Goal: Feedback & Contribution: Contribute content

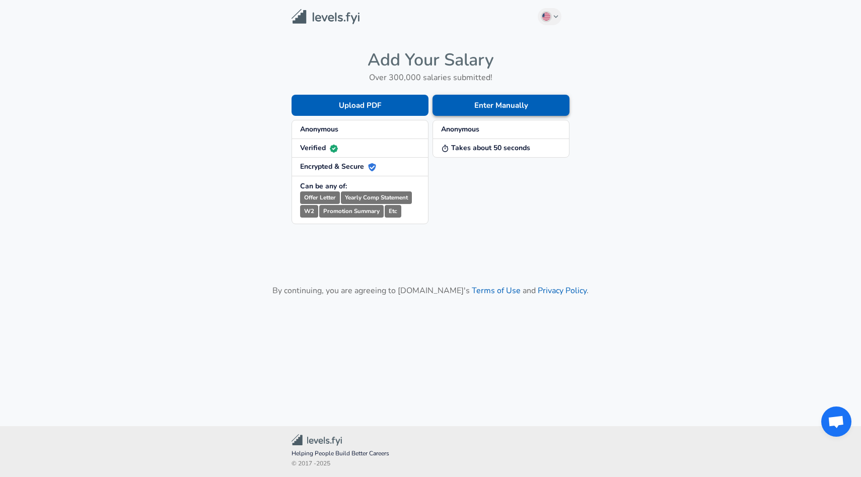
click at [502, 106] on button "Enter Manually" at bounding box center [501, 105] width 137 height 21
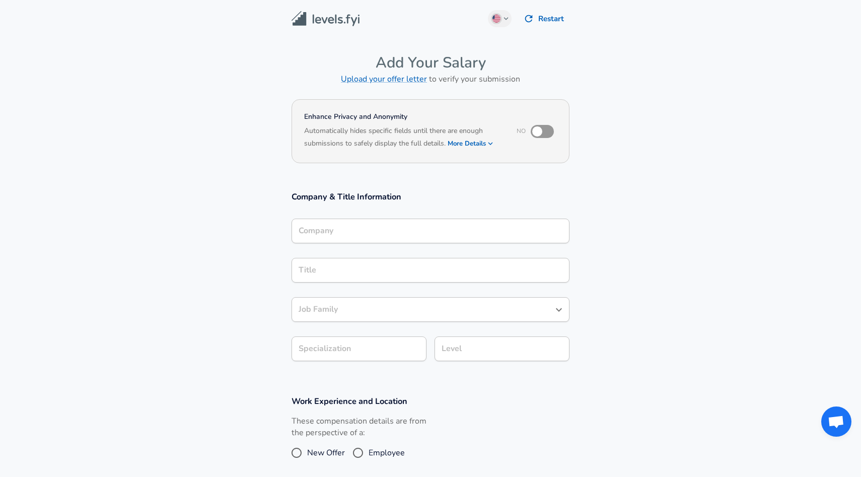
click at [355, 237] on div "Company" at bounding box center [431, 231] width 278 height 25
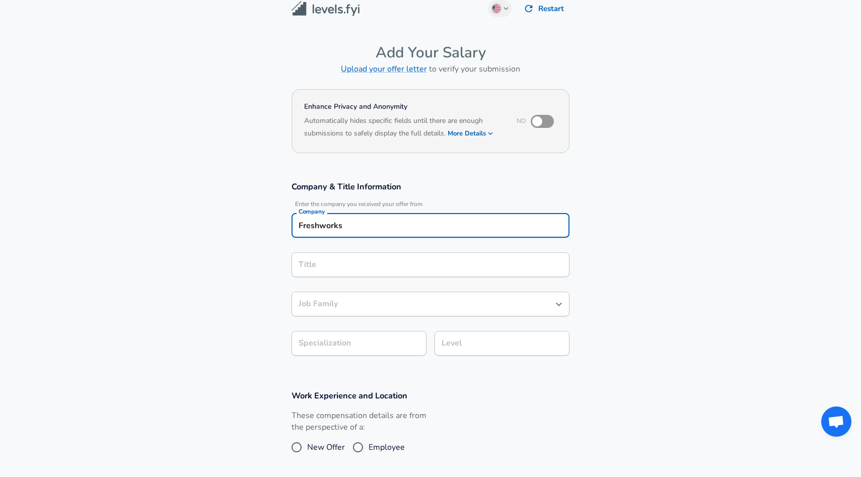
type input "Freshworks"
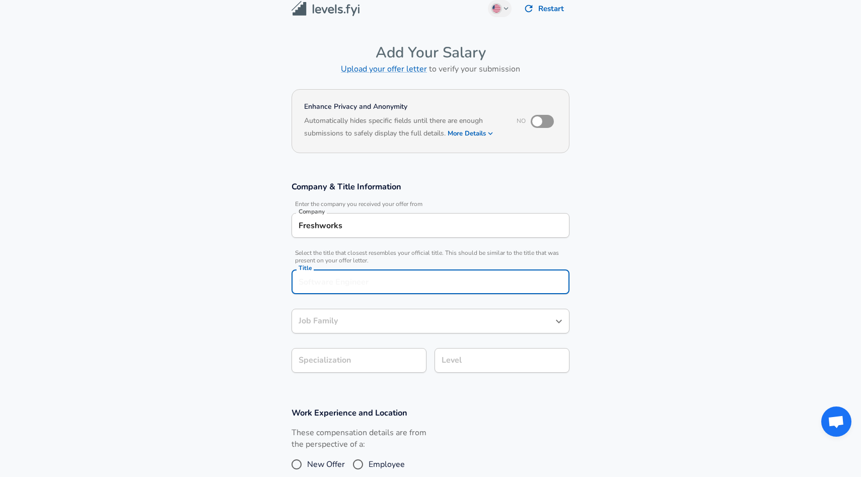
scroll to position [30, 0]
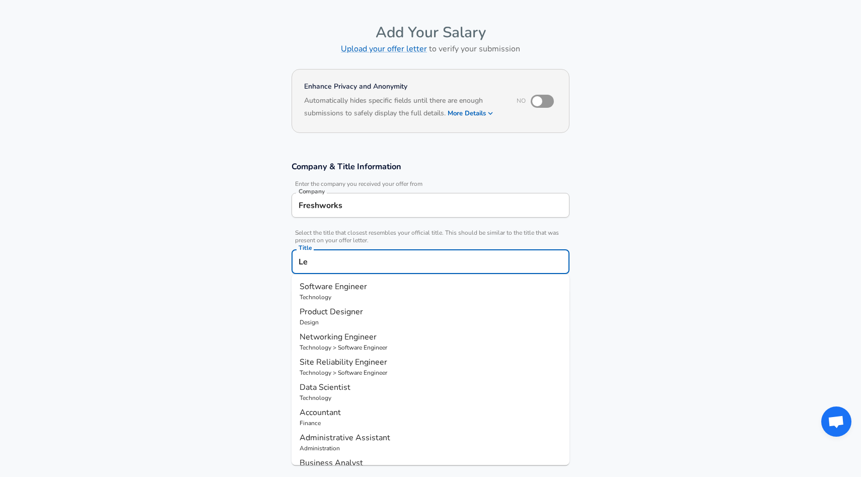
type input "L"
type input "s"
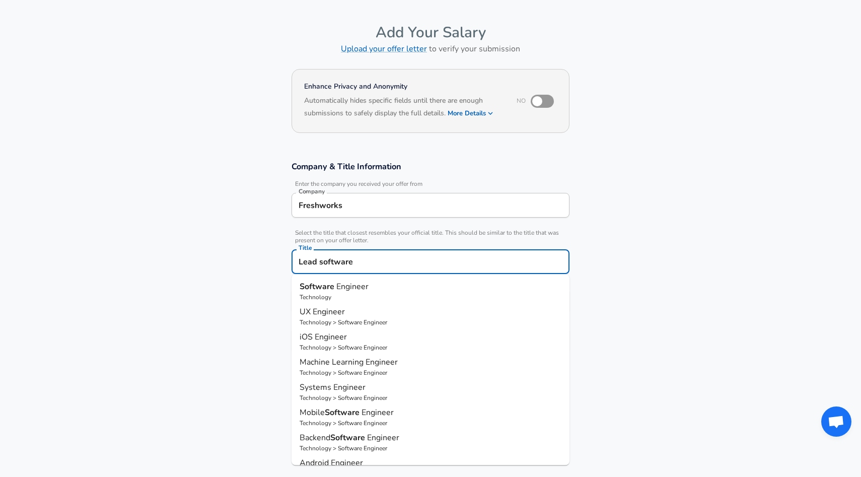
click at [359, 296] on p "Technology" at bounding box center [431, 297] width 262 height 9
type input "Software Engineer"
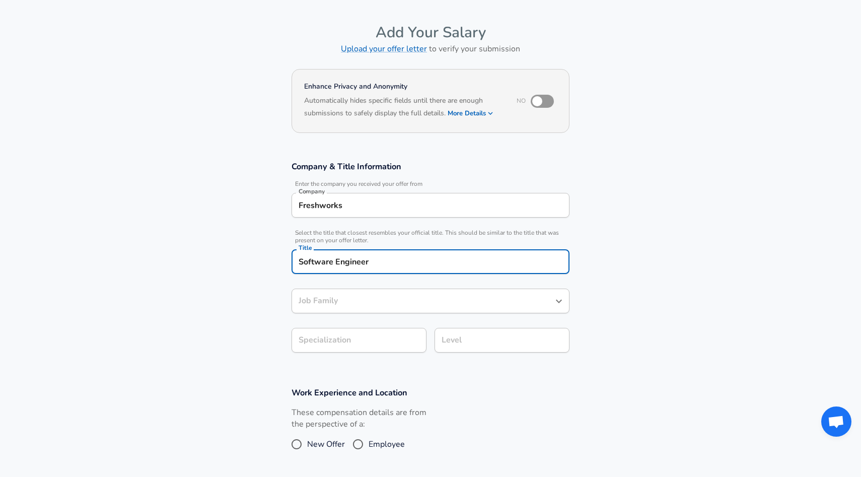
type input "Software Engineer"
click at [353, 344] on body "English ([GEOGRAPHIC_DATA]) Change Restart Add Your Salary Upload your offer le…" at bounding box center [430, 208] width 861 height 477
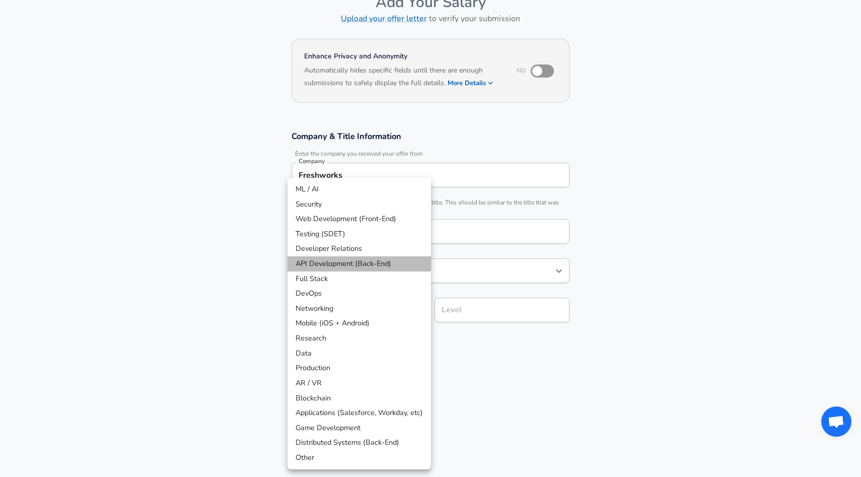
click at [352, 264] on li "API Development (Back-End)" at bounding box center [360, 263] width 144 height 15
type input "API Development (Back-End)"
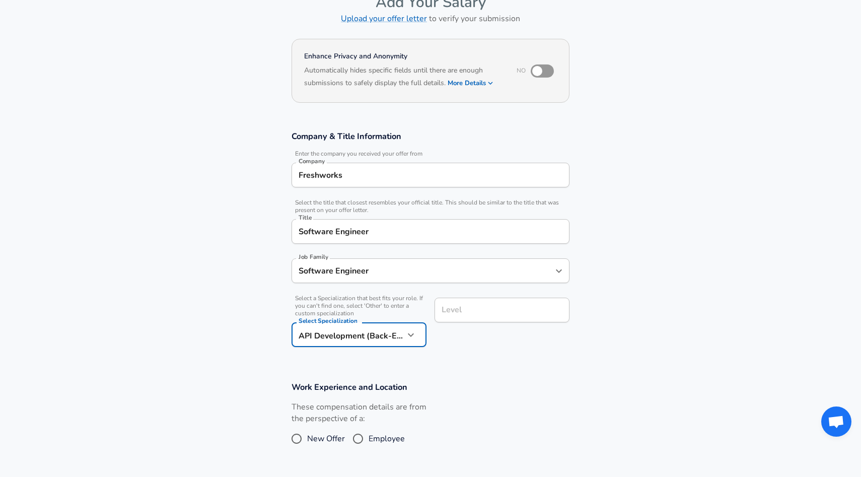
click at [470, 323] on div "Level Level" at bounding box center [502, 311] width 135 height 27
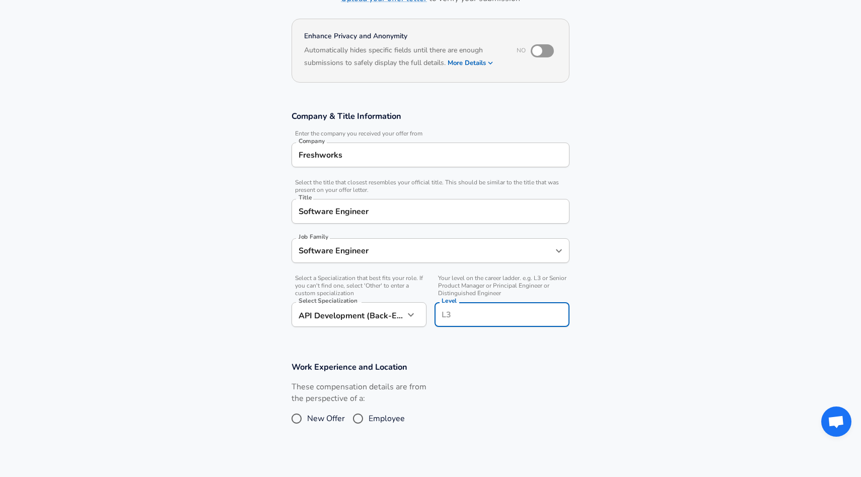
click at [473, 316] on input "Level" at bounding box center [502, 315] width 126 height 16
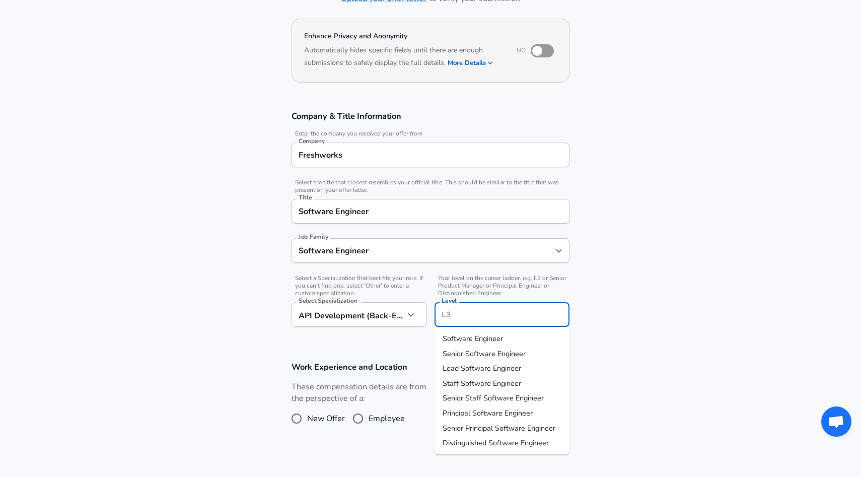
click at [467, 371] on span "Lead Software Engineer" at bounding box center [482, 368] width 79 height 10
type input "Lead Software Engineer"
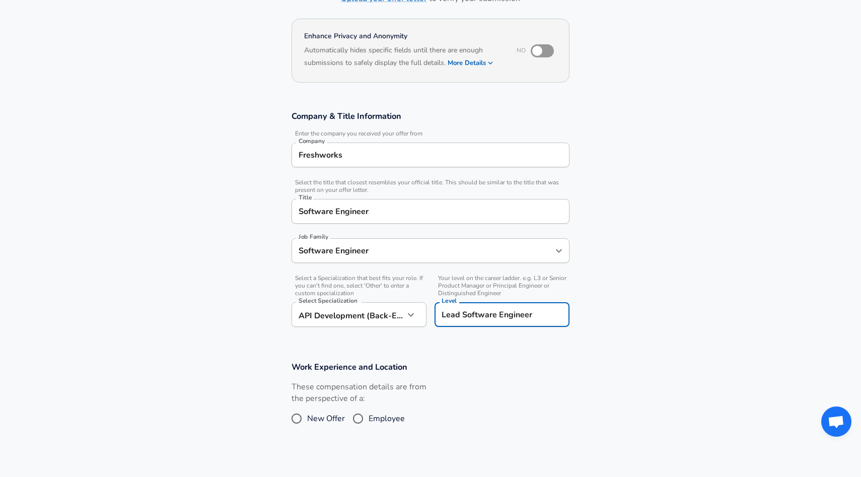
scroll to position [139, 0]
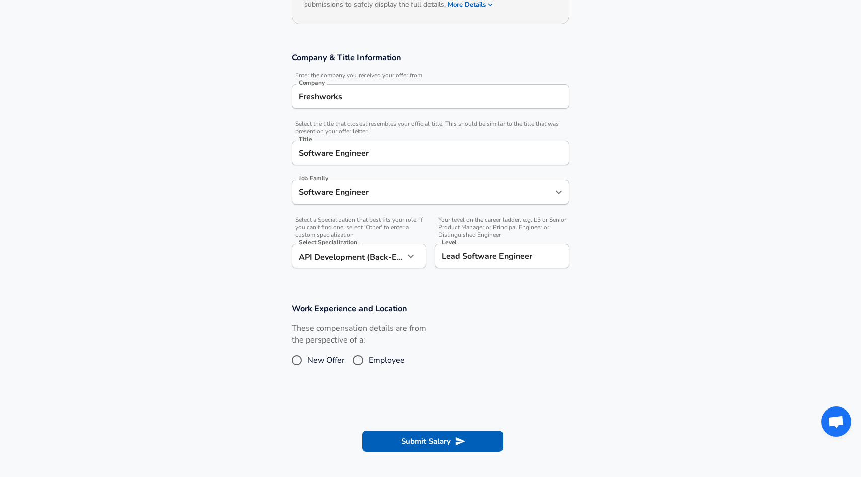
click at [369, 363] on span "Employee" at bounding box center [387, 360] width 36 height 12
click at [369, 363] on input "Employee" at bounding box center [357, 360] width 21 height 16
radio input "true"
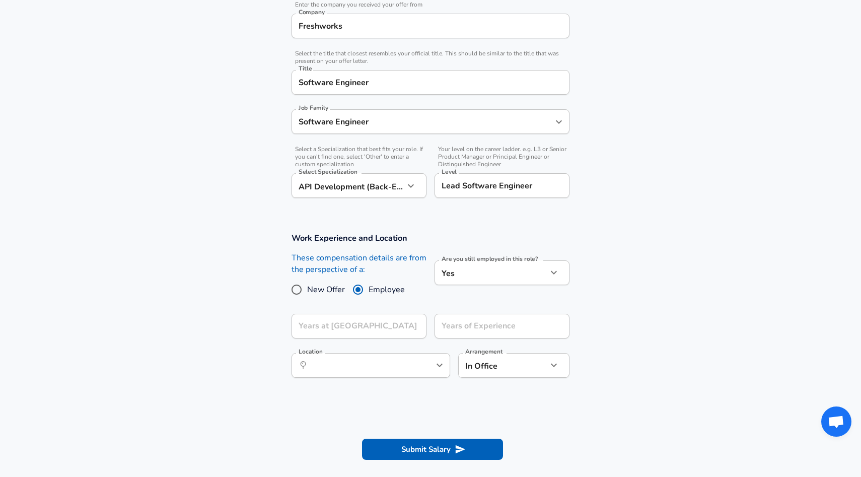
scroll to position [219, 0]
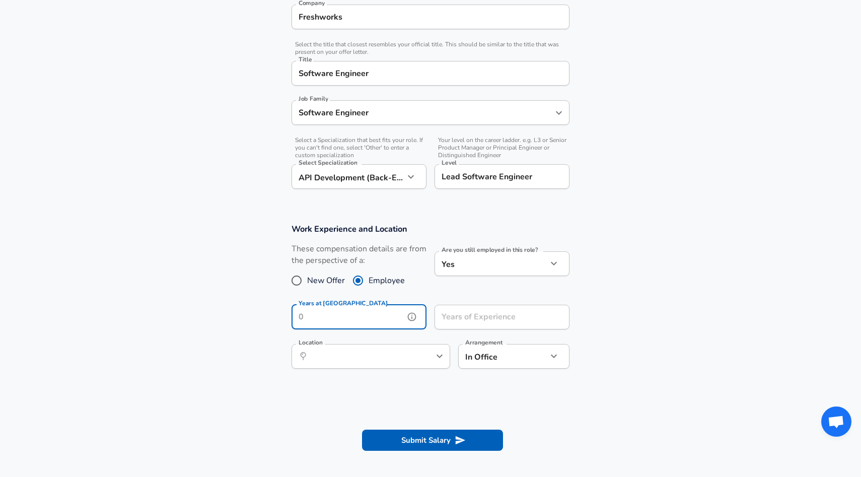
click at [349, 312] on input "Years at [GEOGRAPHIC_DATA]" at bounding box center [348, 317] width 113 height 25
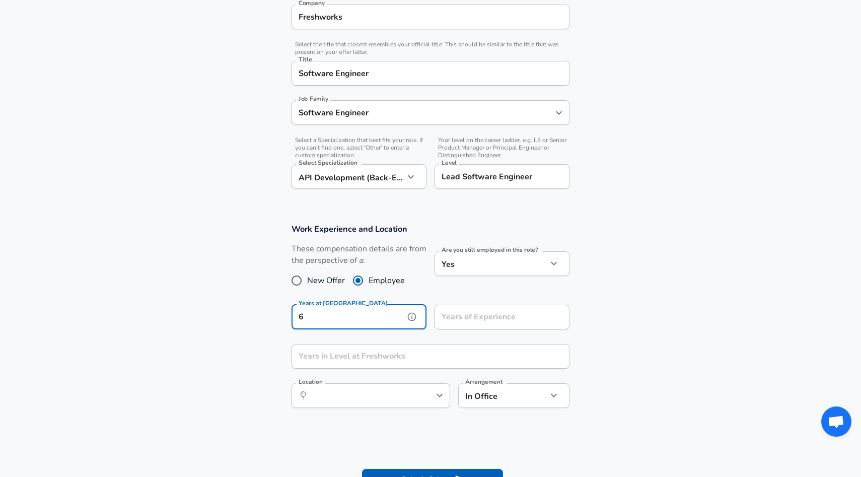
type input "6"
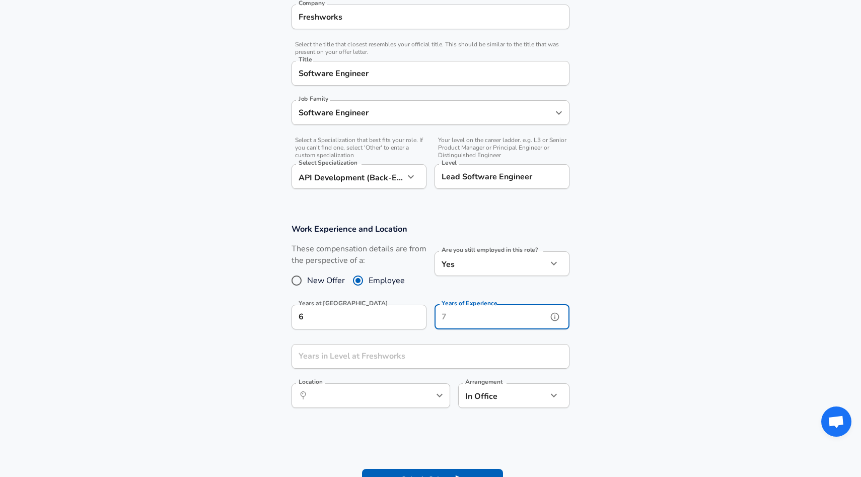
click at [460, 323] on input "Years of Experience" at bounding box center [491, 317] width 113 height 25
type input "6"
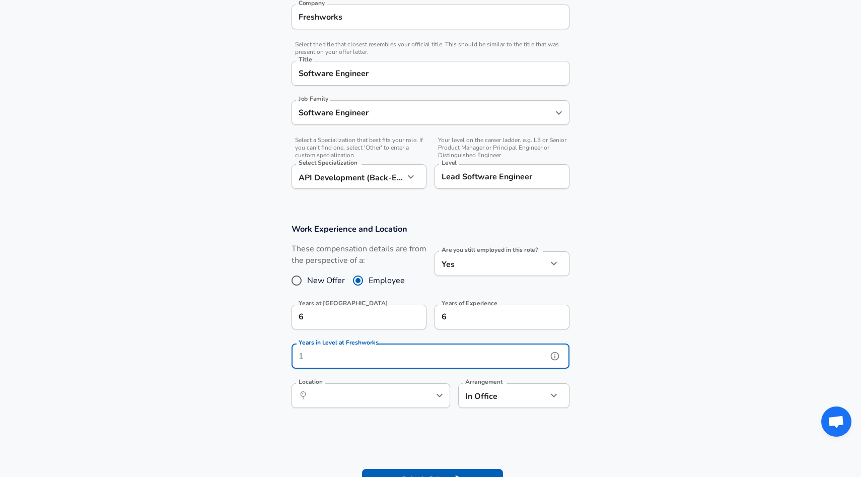
click at [345, 362] on input "Years in Level at Freshworks" at bounding box center [420, 356] width 256 height 25
type input "2"
click at [337, 398] on input "Location" at bounding box center [359, 396] width 103 height 16
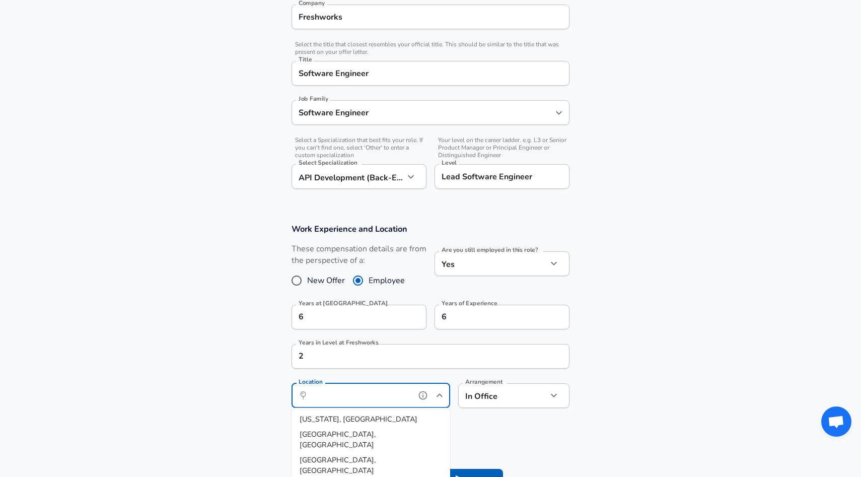
type input "h"
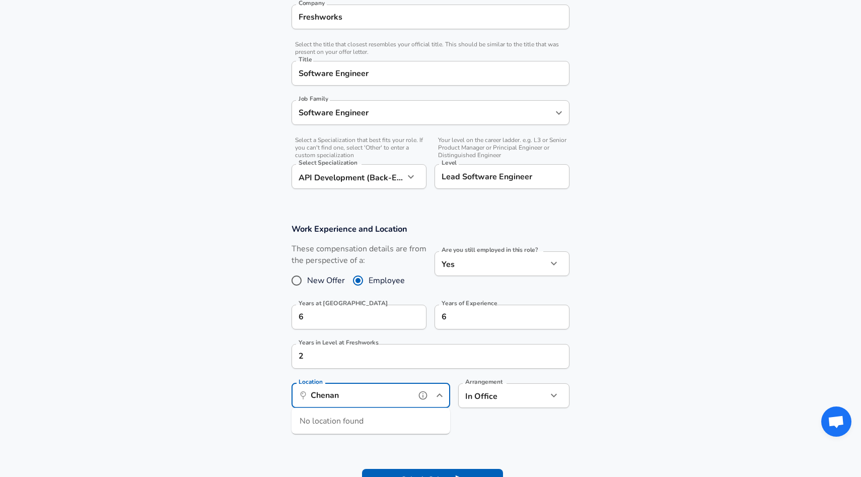
scroll to position [0, 0]
click at [331, 419] on span "i, [GEOGRAPHIC_DATA], [GEOGRAPHIC_DATA]" at bounding box center [353, 424] width 106 height 21
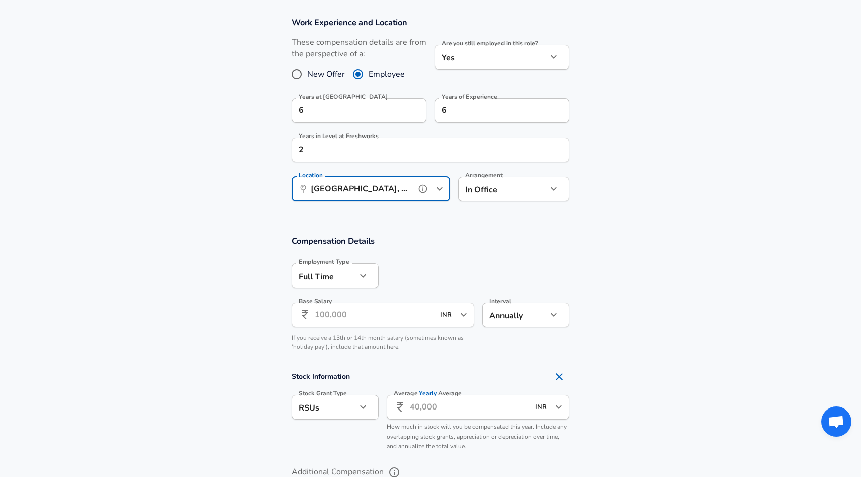
scroll to position [462, 0]
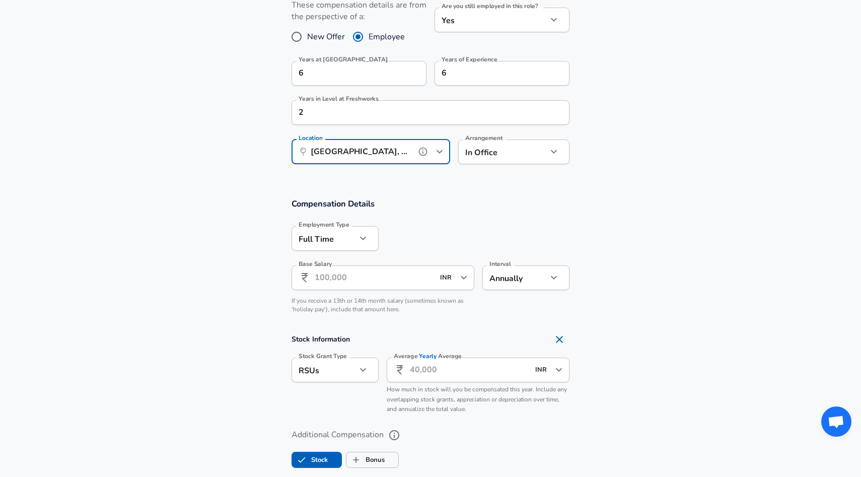
type input "[GEOGRAPHIC_DATA], [GEOGRAPHIC_DATA], [GEOGRAPHIC_DATA]"
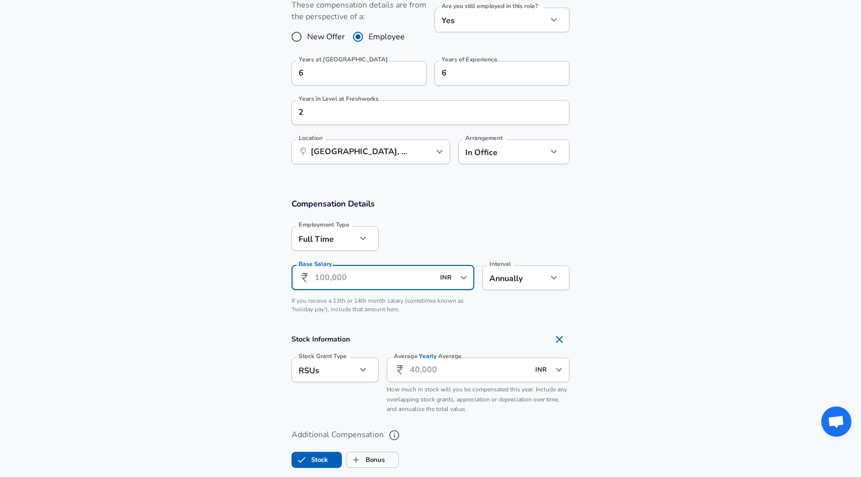
click at [349, 287] on input "Base Salary" at bounding box center [374, 277] width 119 height 25
click at [322, 279] on input "34,00,000" at bounding box center [374, 277] width 119 height 25
type input "38,00,000"
click at [514, 196] on section "Compensation Details Employment Type [DEMOGRAPHIC_DATA] full_time Employment Ty…" at bounding box center [430, 338] width 861 height 302
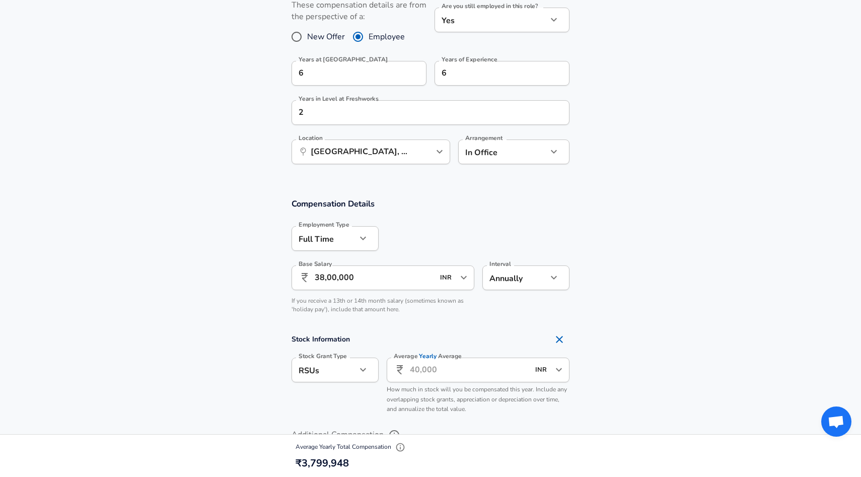
scroll to position [568, 0]
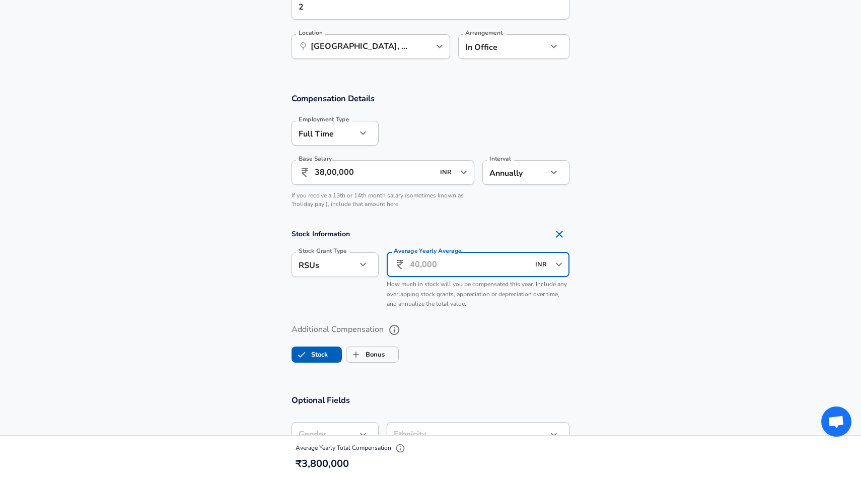
click at [517, 264] on input "Average Yearly Average" at bounding box center [469, 264] width 119 height 25
click at [542, 312] on div "Average Yearly Average ​ 10,00,000 INR ​ Average Yearly Average How much in sto…" at bounding box center [474, 278] width 191 height 69
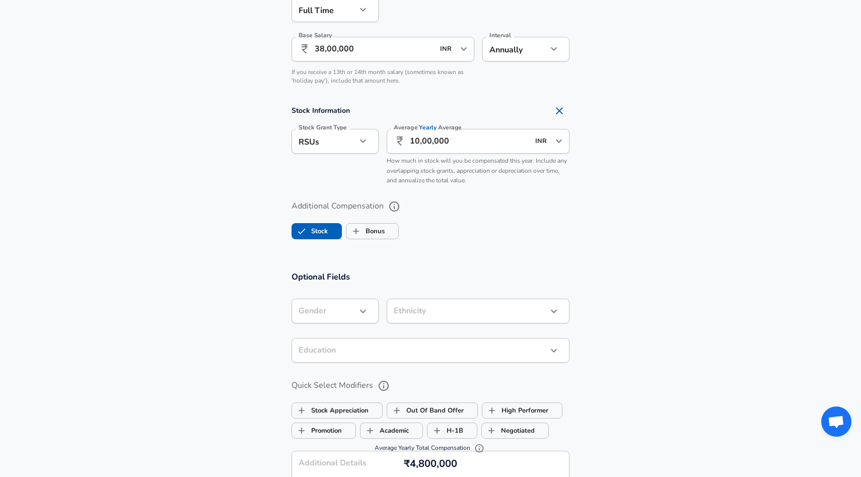
scroll to position [637, 0]
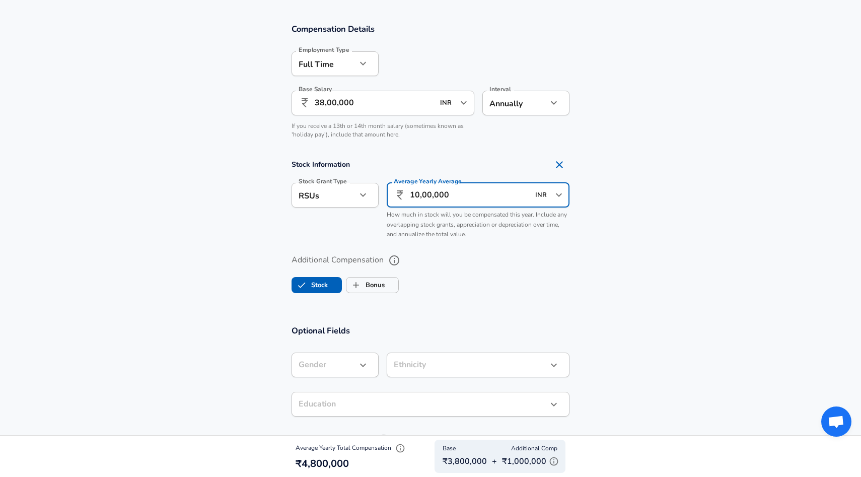
click at [460, 200] on input "10,00,000" at bounding box center [469, 195] width 119 height 25
type input "10,00,000"
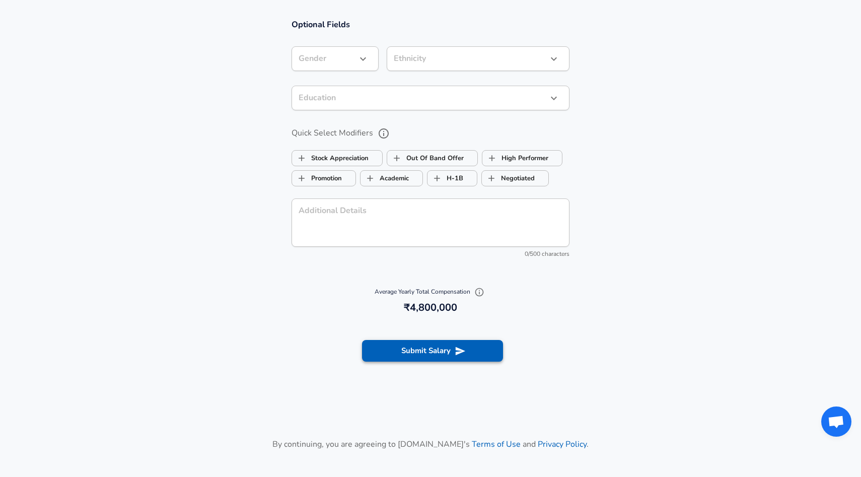
scroll to position [0, 0]
click at [451, 354] on button "Submit Salary" at bounding box center [432, 350] width 141 height 21
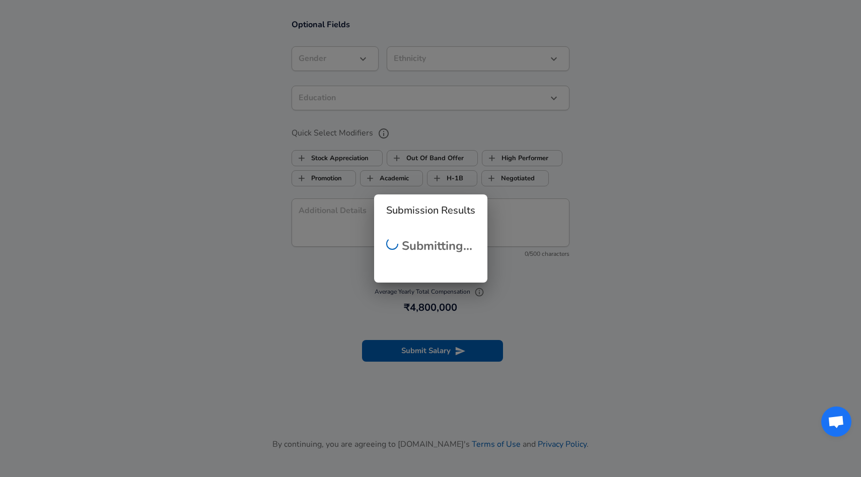
scroll to position [291, 0]
